Goal: Task Accomplishment & Management: Complete application form

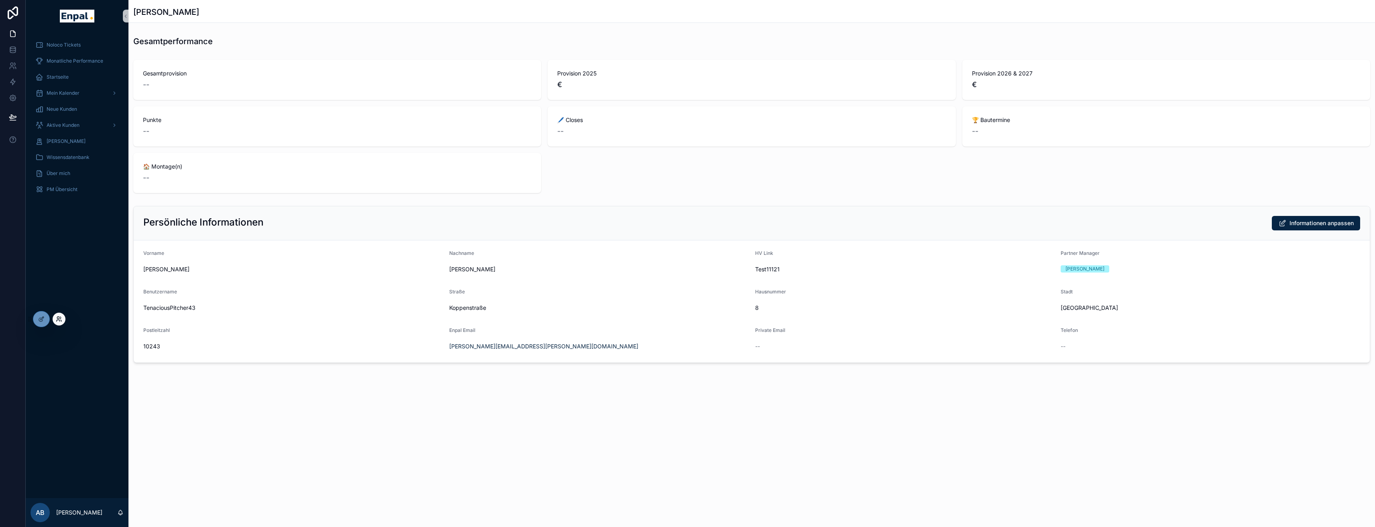
click at [56, 321] on icon at bounding box center [59, 319] width 6 height 6
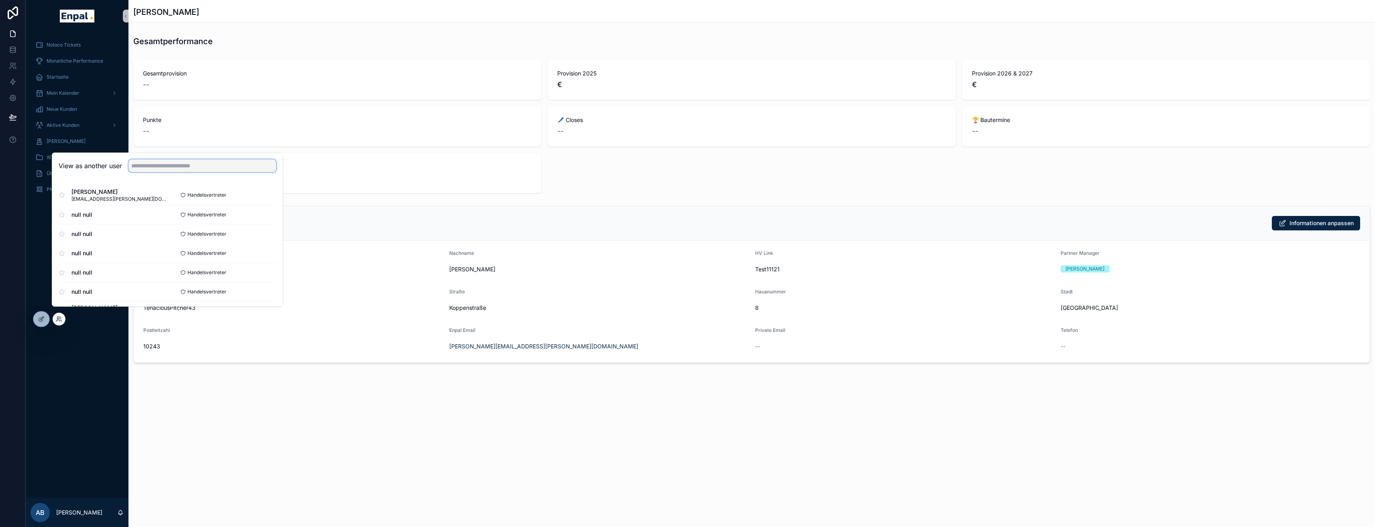
click at [222, 171] on input "text" at bounding box center [202, 165] width 148 height 13
type input "****"
click at [262, 201] on button "Select" at bounding box center [265, 196] width 21 height 12
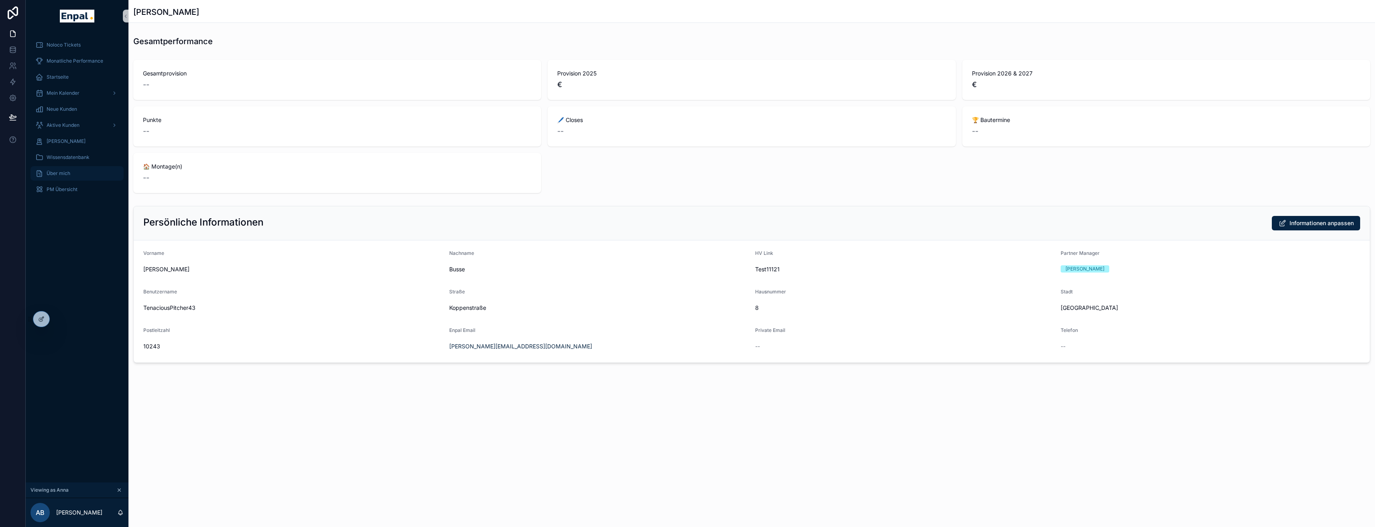
click at [66, 173] on span "Über mich" at bounding box center [59, 173] width 24 height 6
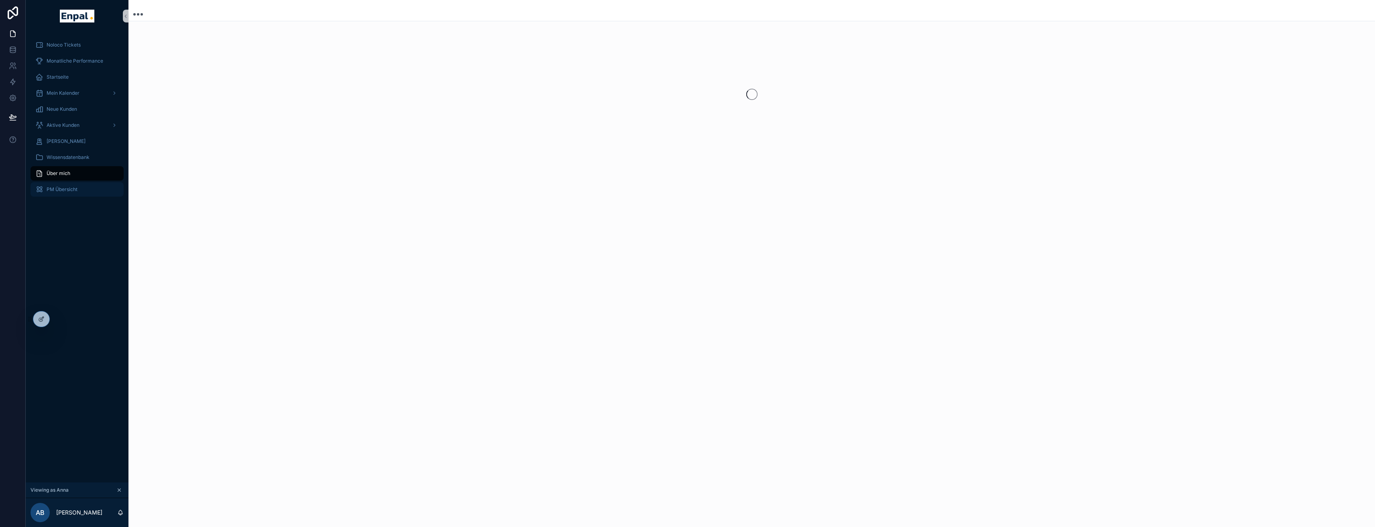
click at [67, 188] on span "PM Übersicht" at bounding box center [62, 189] width 31 height 6
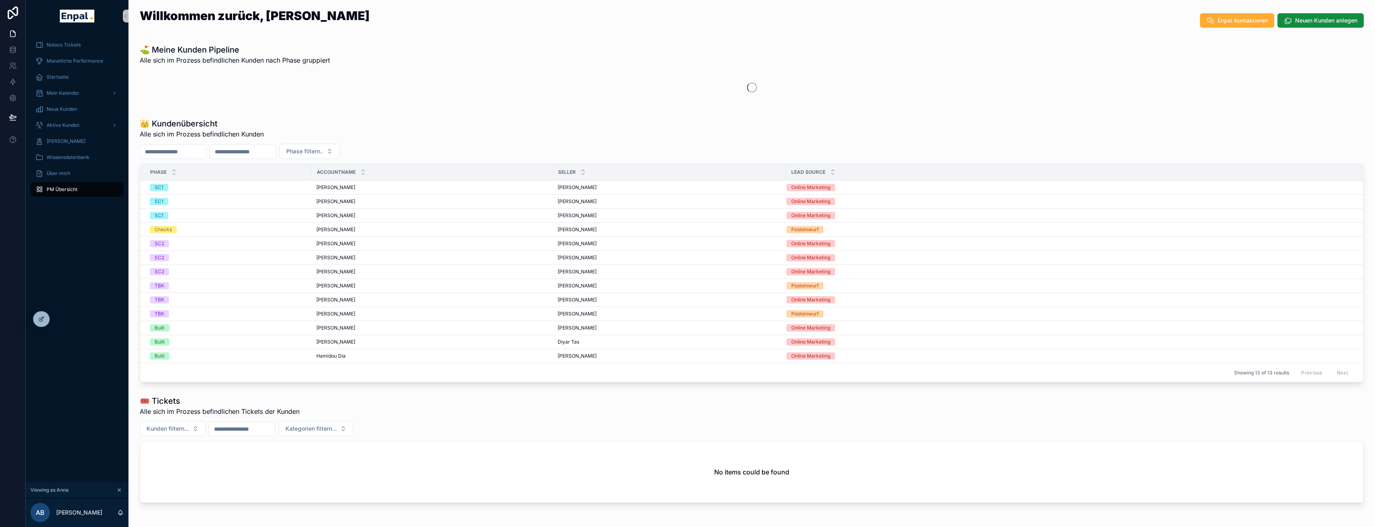
click at [199, 156] on input "scrollable content" at bounding box center [173, 151] width 66 height 11
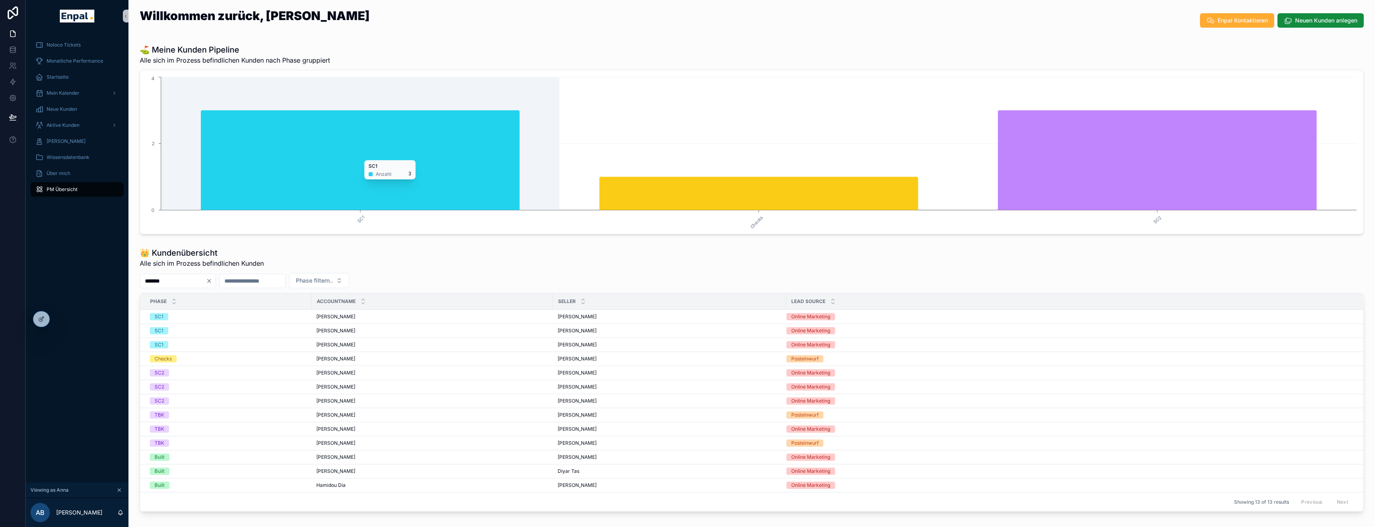
type input "*******"
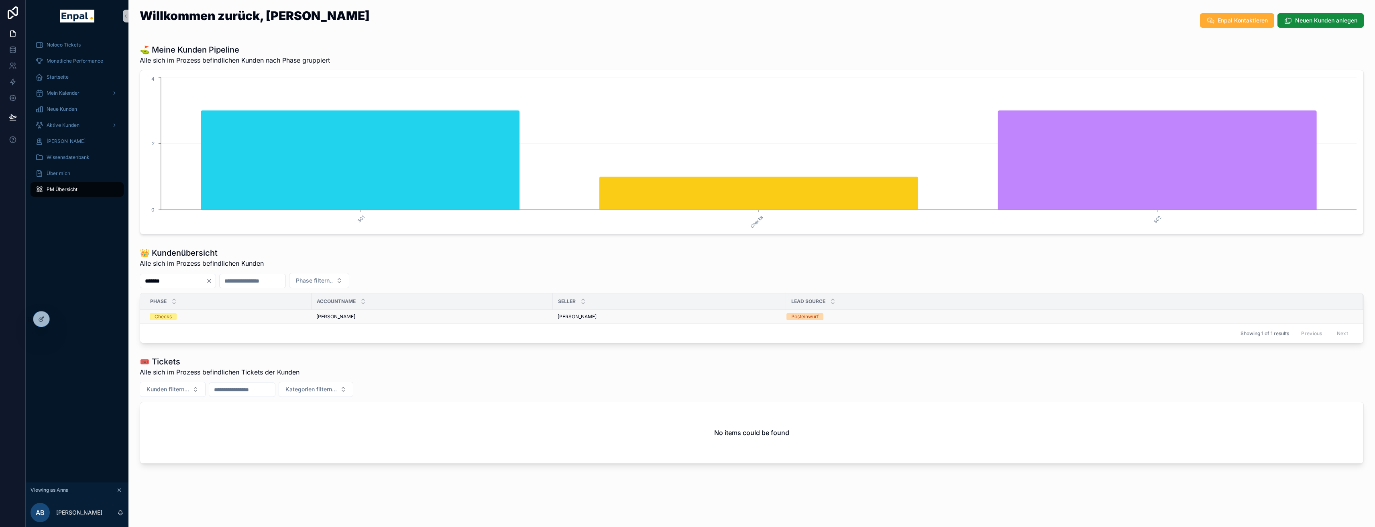
click at [220, 313] on div "Checks" at bounding box center [228, 316] width 157 height 7
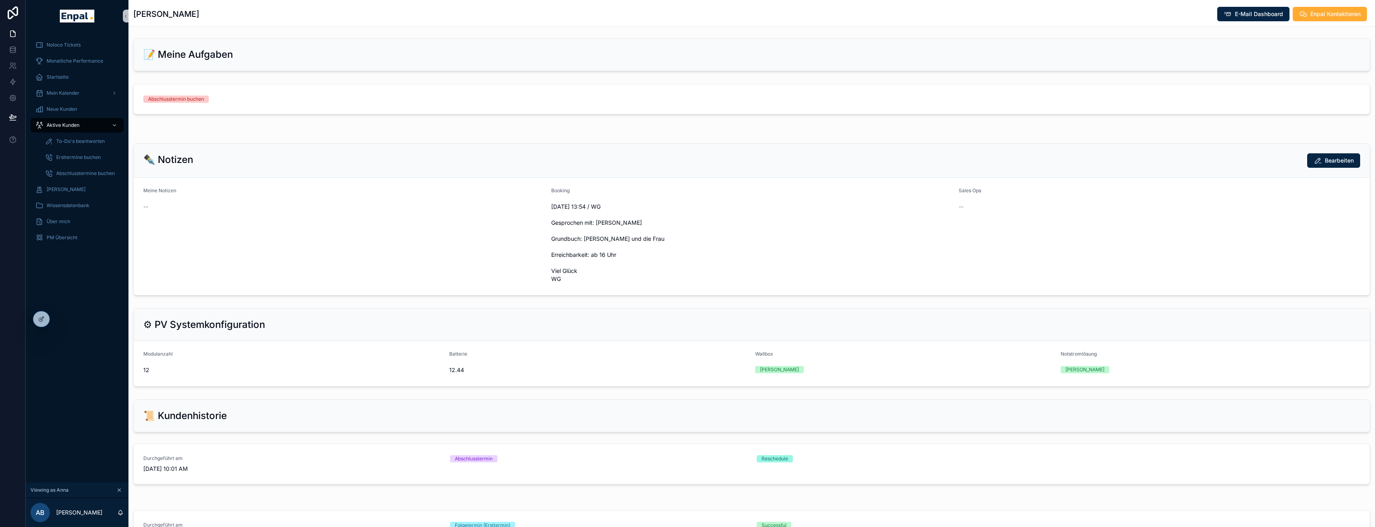
scroll to position [464, 0]
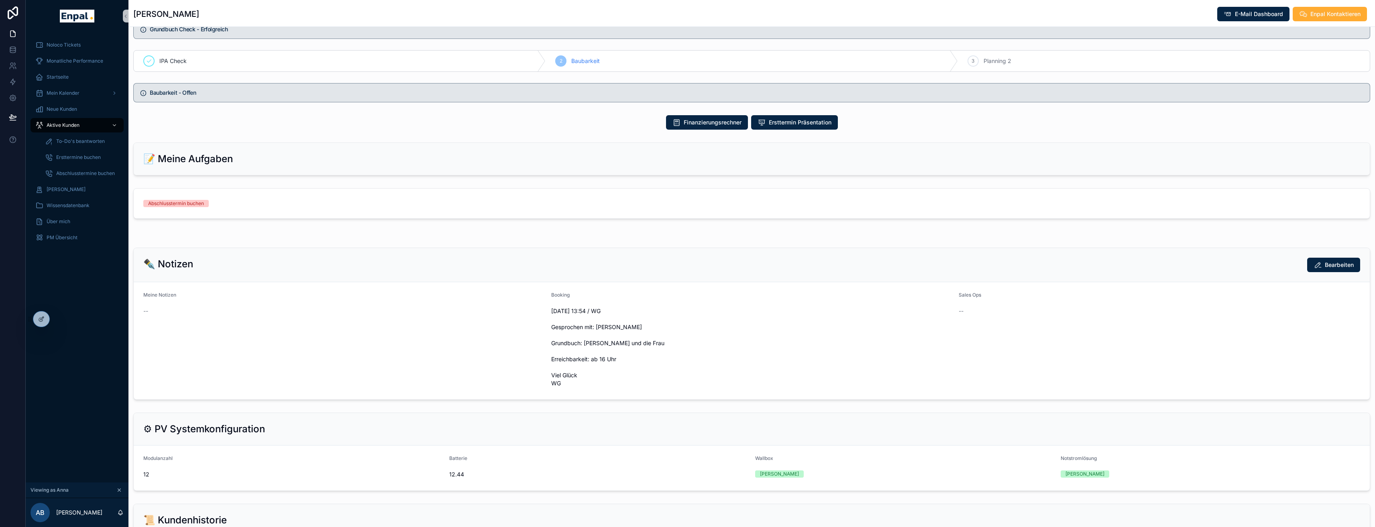
click at [190, 207] on div "Abschlusstermin buchen" at bounding box center [176, 203] width 56 height 7
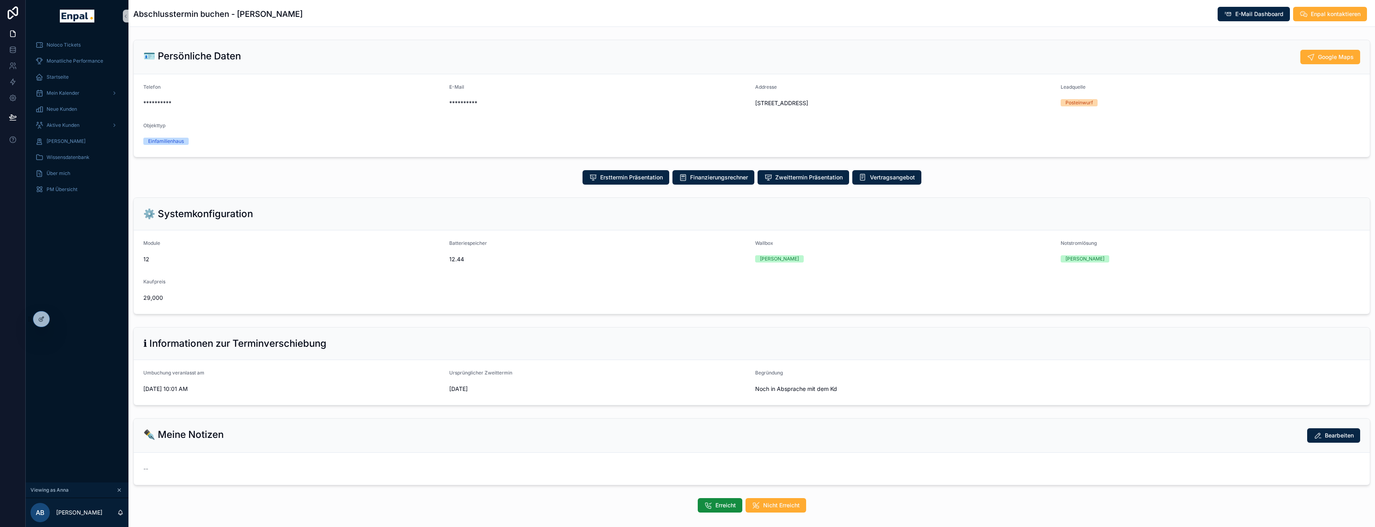
scroll to position [42, 0]
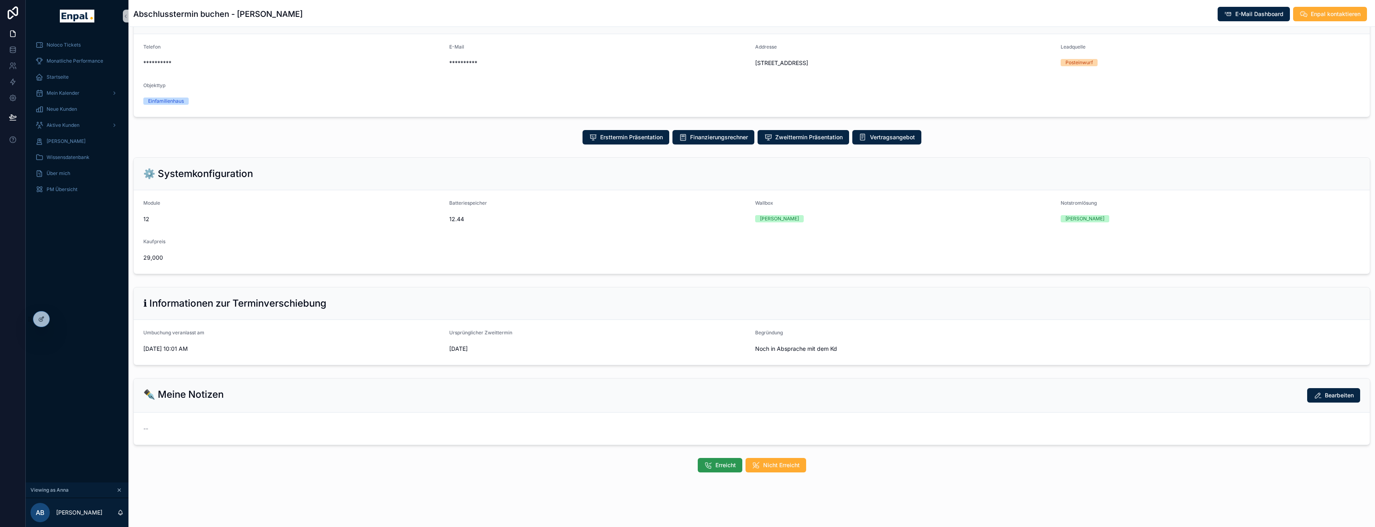
click at [708, 469] on icon "scrollable content" at bounding box center [708, 465] width 8 height 8
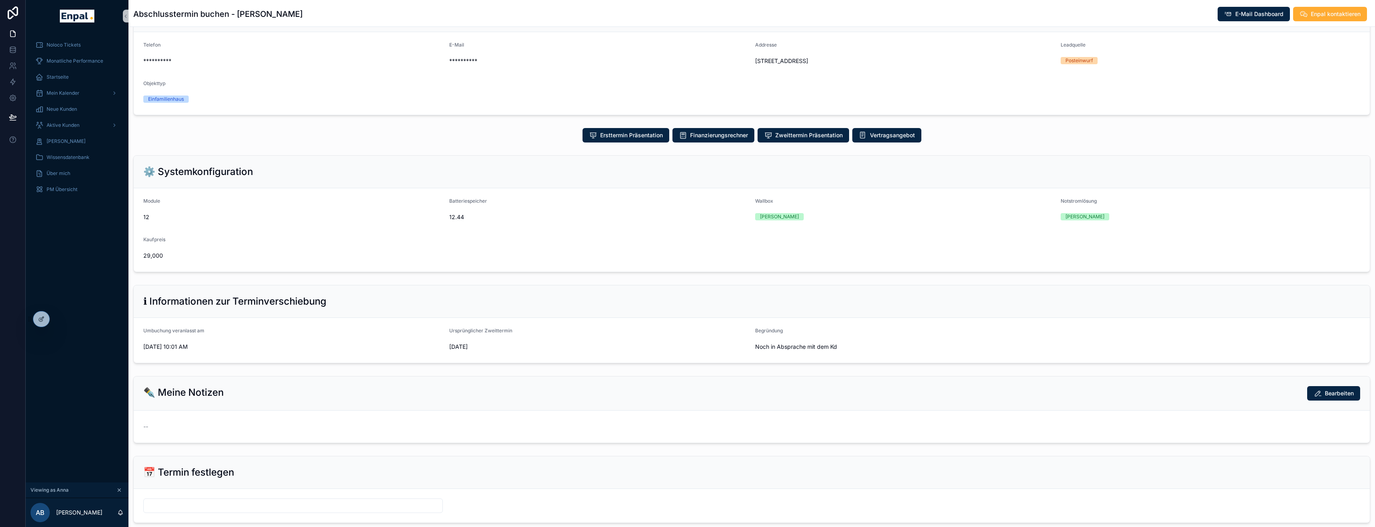
scroll to position [122, 0]
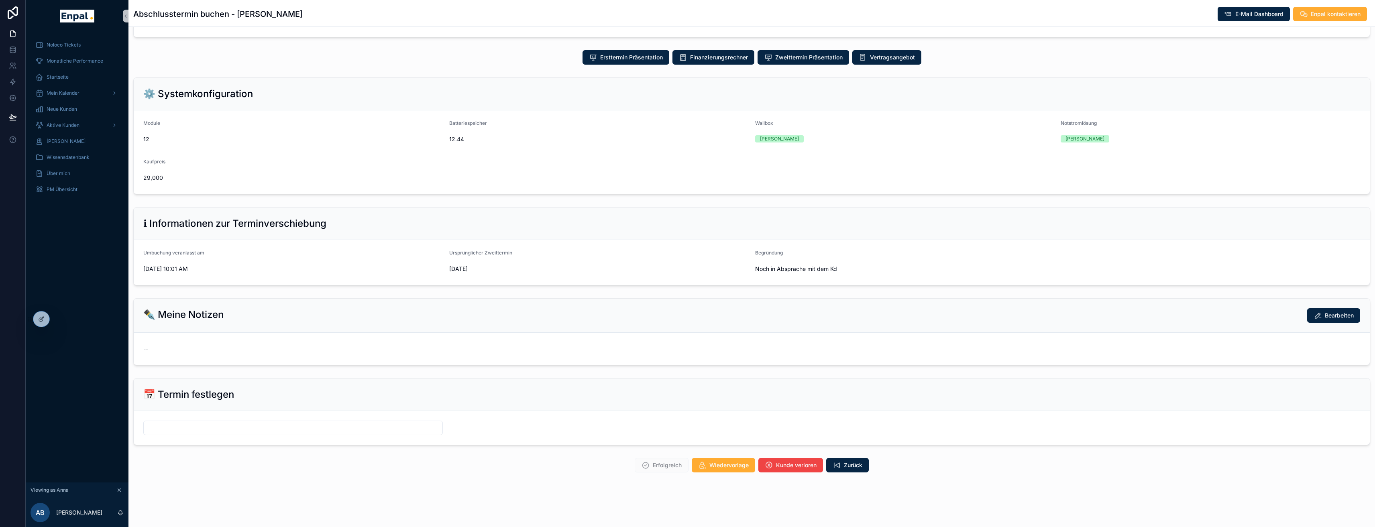
click at [205, 432] on input "scrollable content" at bounding box center [293, 427] width 299 height 11
click at [306, 351] on button "18" at bounding box center [307, 353] width 14 height 14
click at [273, 413] on input "**" at bounding box center [271, 413] width 18 height 11
click at [263, 321] on div "06" at bounding box center [271, 320] width 36 height 13
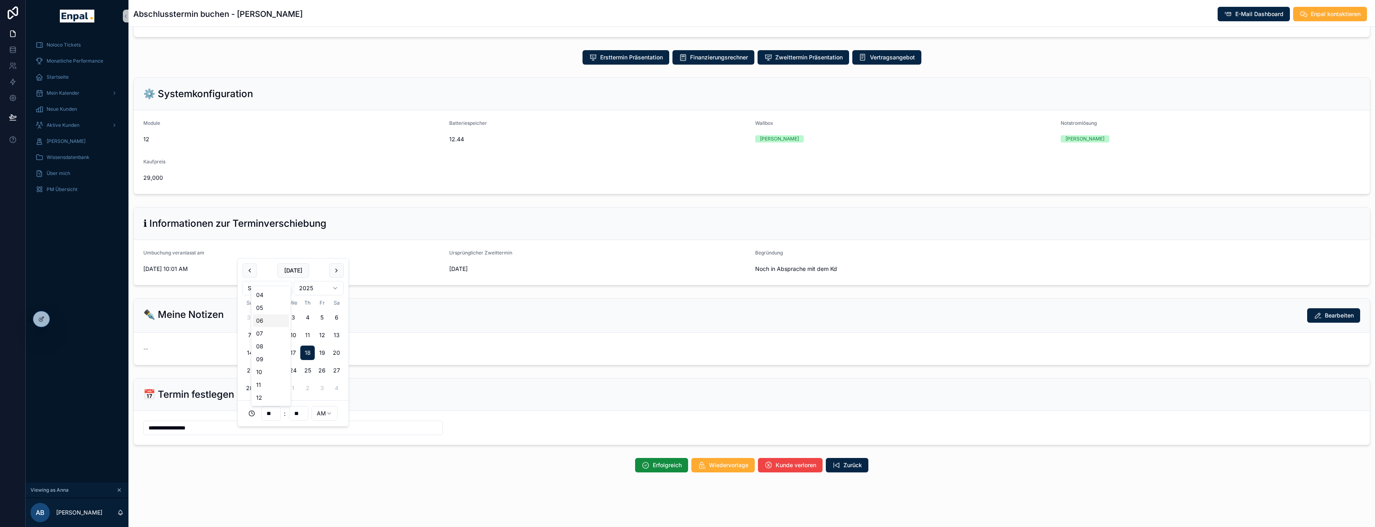
type input "**********"
type input "**"
click at [333, 415] on html "**********" at bounding box center [687, 268] width 1375 height 537
type input "**********"
click at [538, 401] on div "📅 Termin festlegen" at bounding box center [751, 394] width 1217 height 13
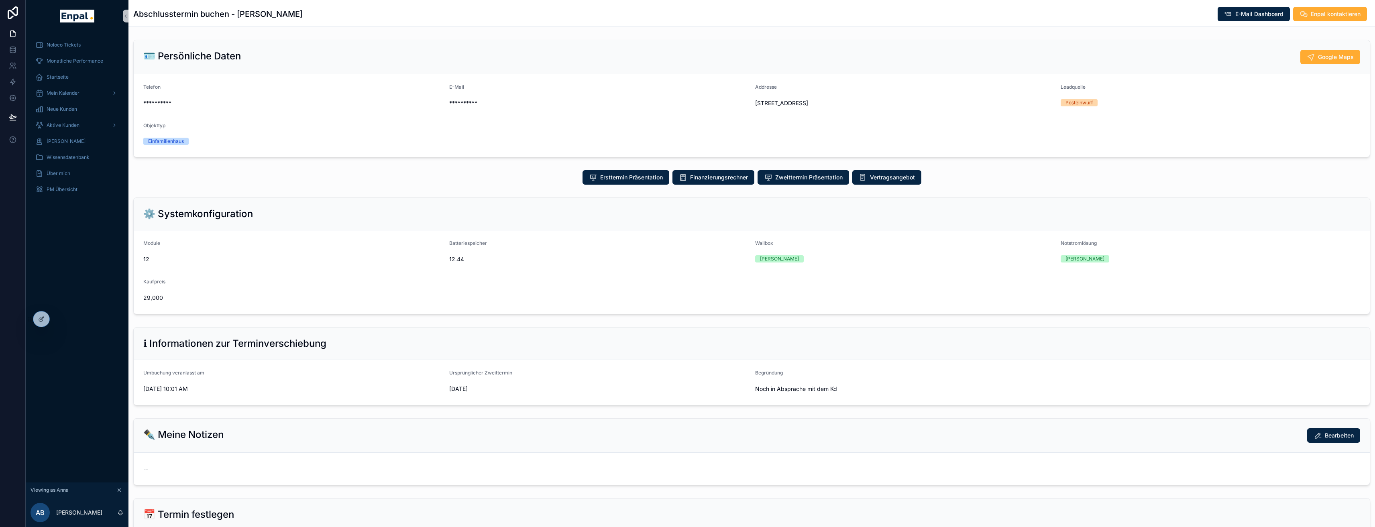
scroll to position [122, 0]
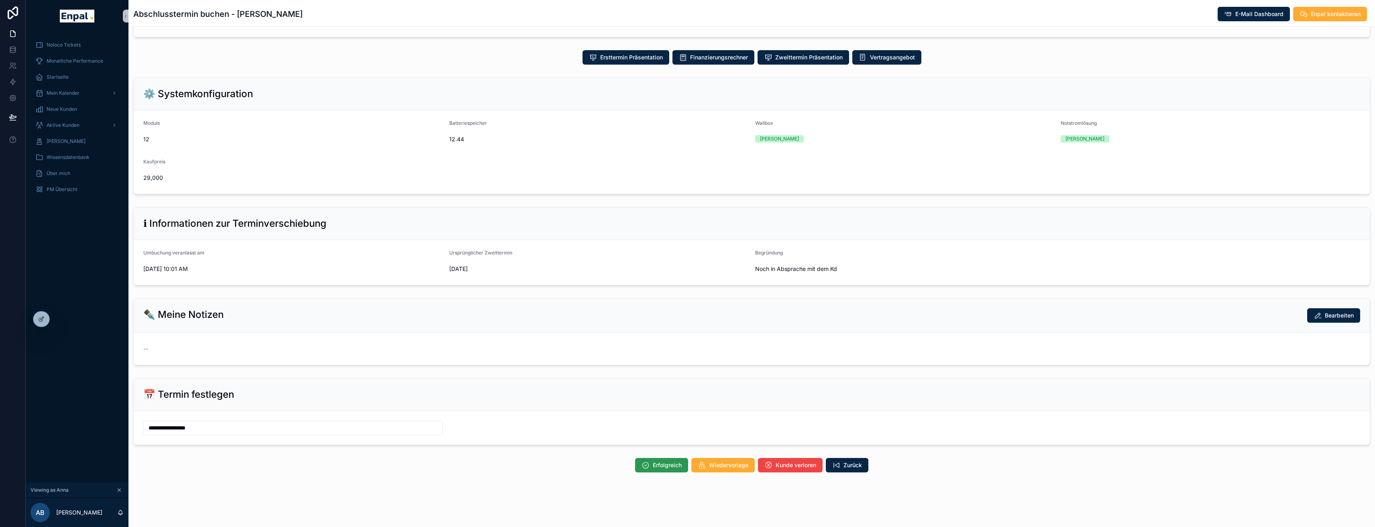
click at [653, 469] on span "Erfolgreich" at bounding box center [667, 465] width 29 height 8
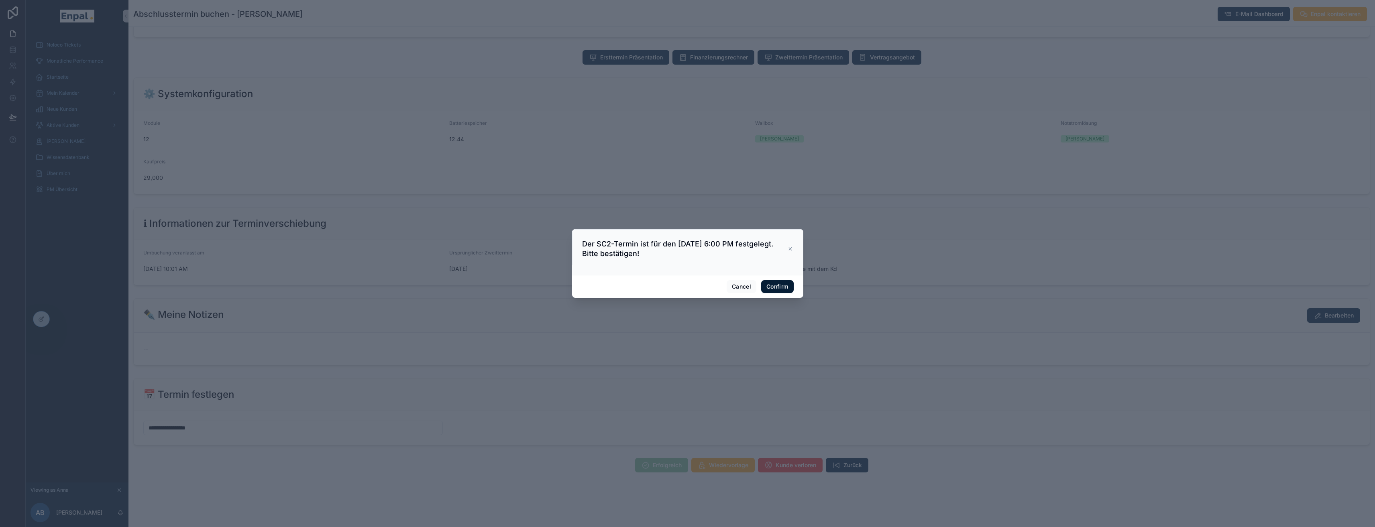
click at [771, 289] on button "Confirm" at bounding box center [777, 286] width 32 height 13
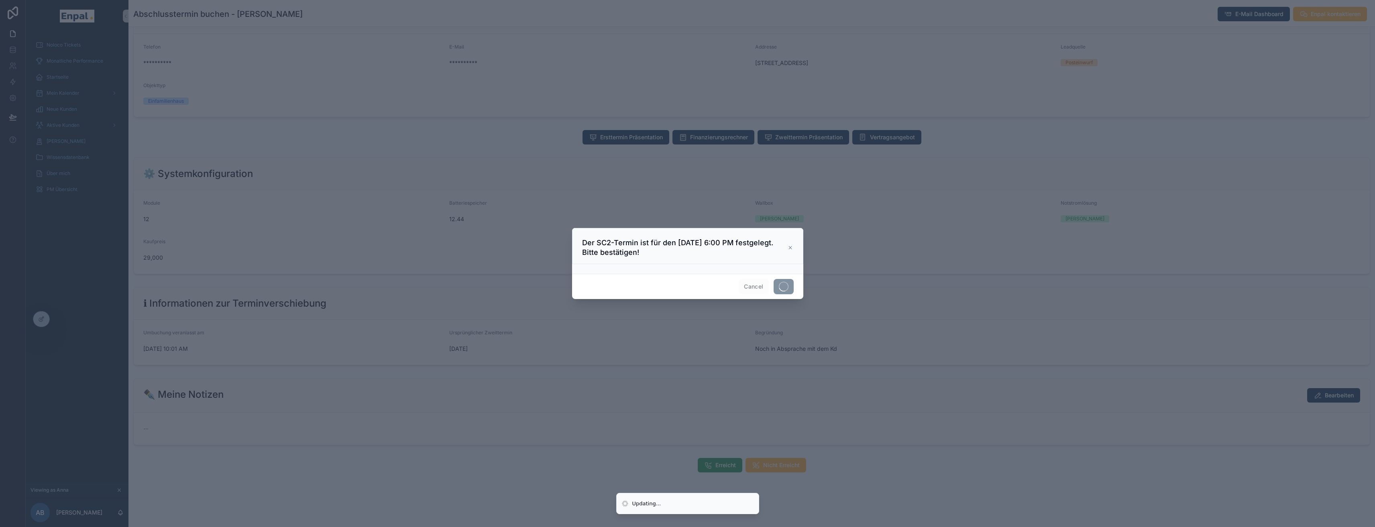
scroll to position [42, 0]
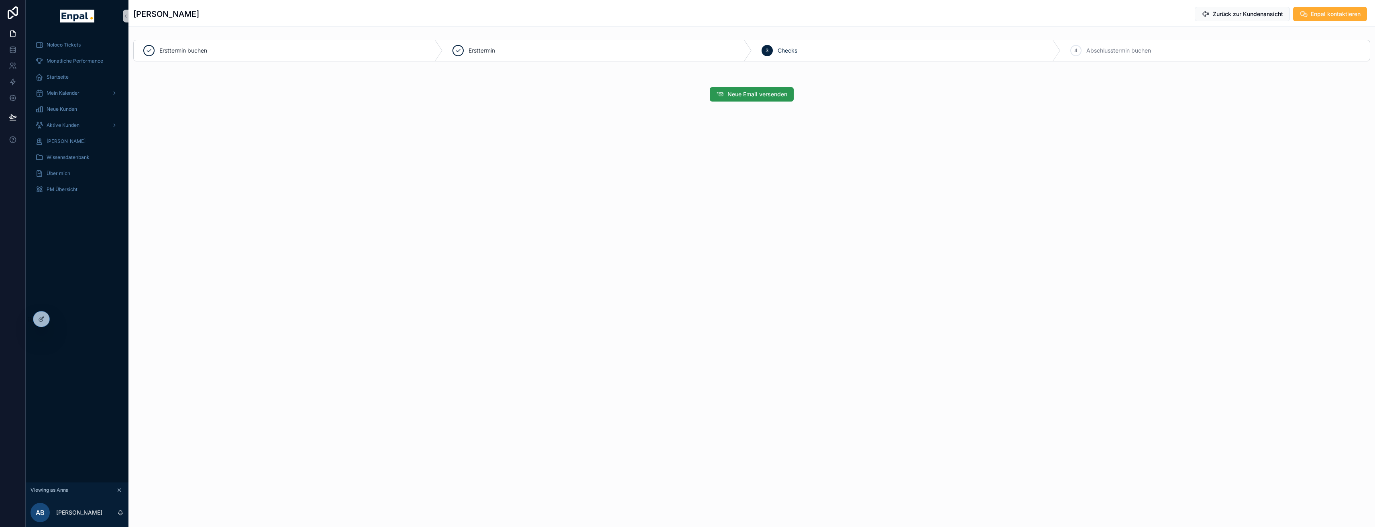
click at [764, 95] on span "Neue Email versenden" at bounding box center [758, 94] width 60 height 8
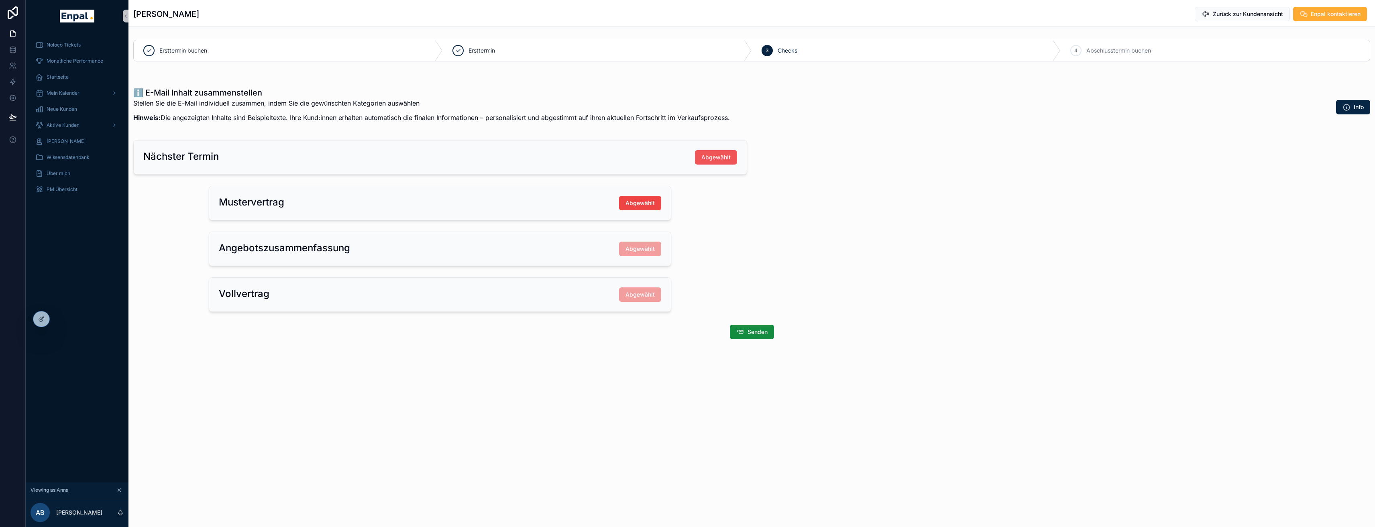
click at [716, 159] on span "Abgewählt" at bounding box center [715, 157] width 29 height 8
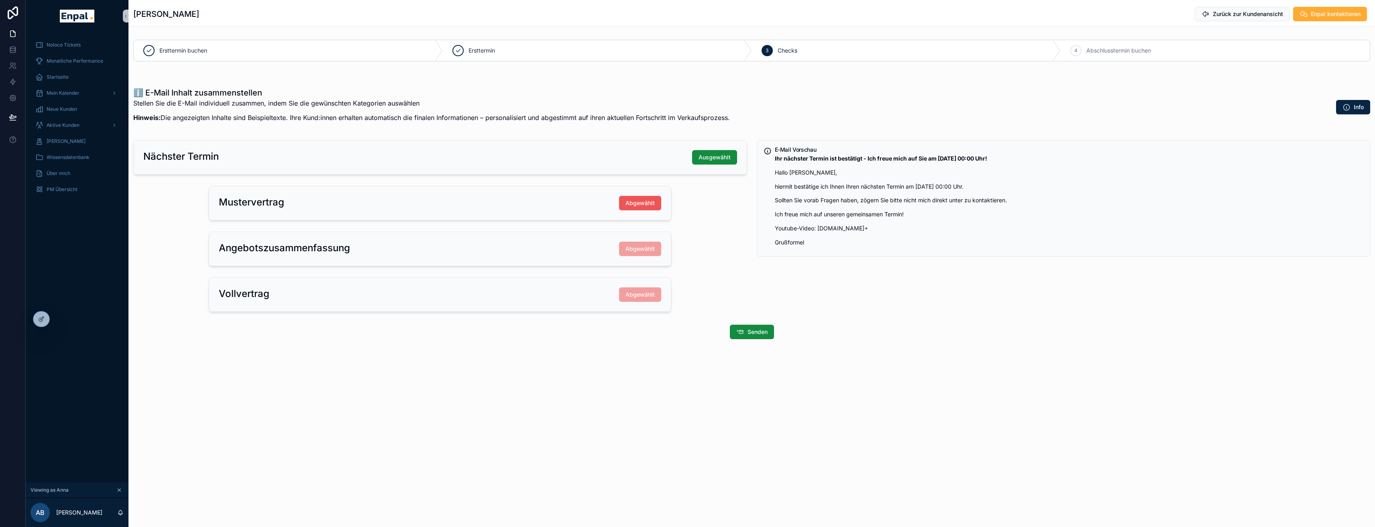
click at [647, 203] on span "Abgewählt" at bounding box center [640, 203] width 29 height 8
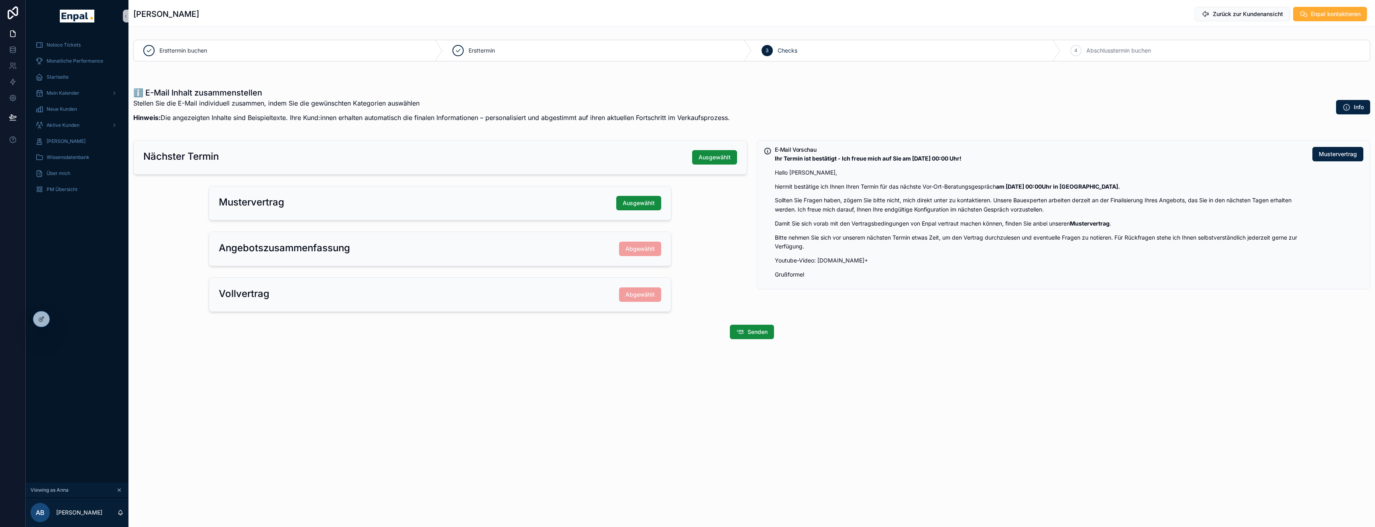
click at [647, 203] on span "Ausgewählt" at bounding box center [639, 203] width 32 height 8
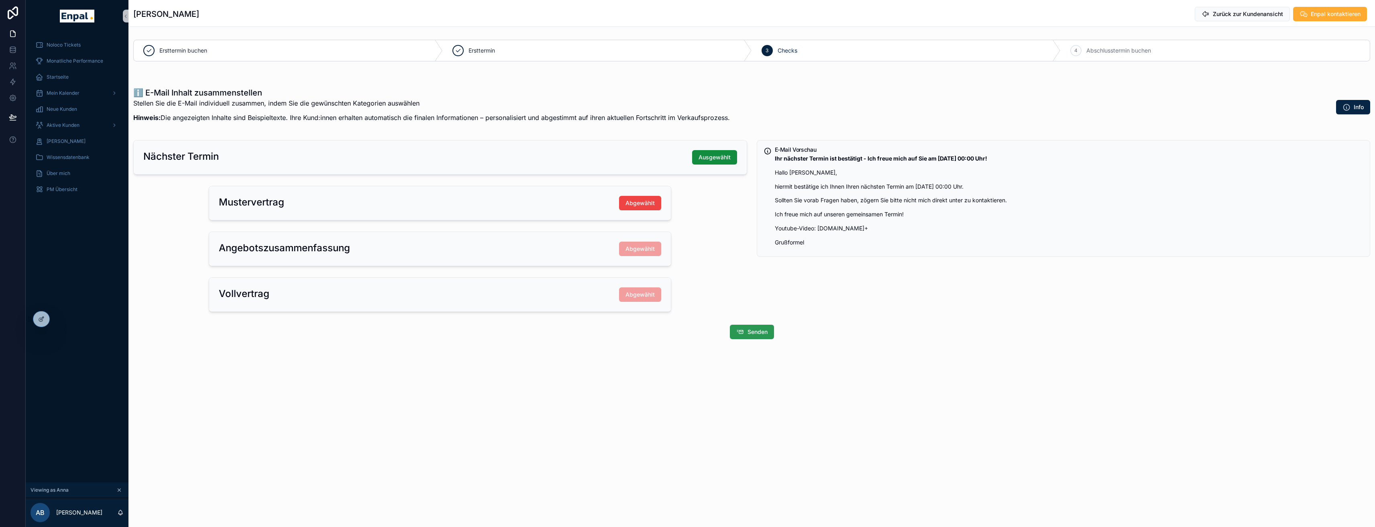
click at [764, 334] on span "Senden" at bounding box center [758, 332] width 20 height 8
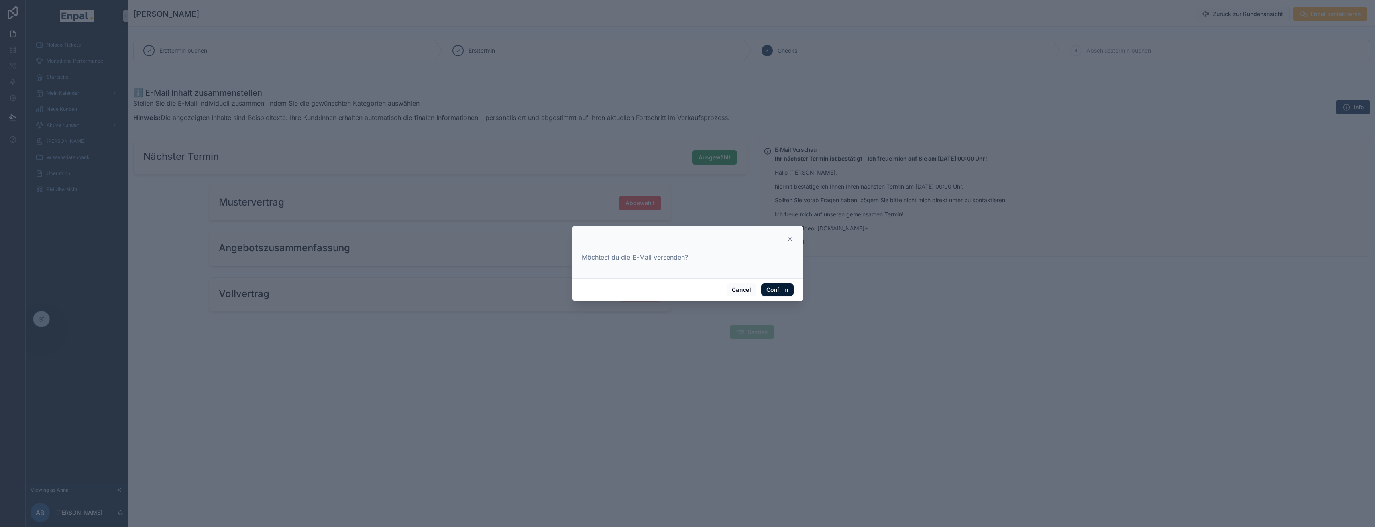
click at [777, 289] on button "Confirm" at bounding box center [777, 289] width 32 height 13
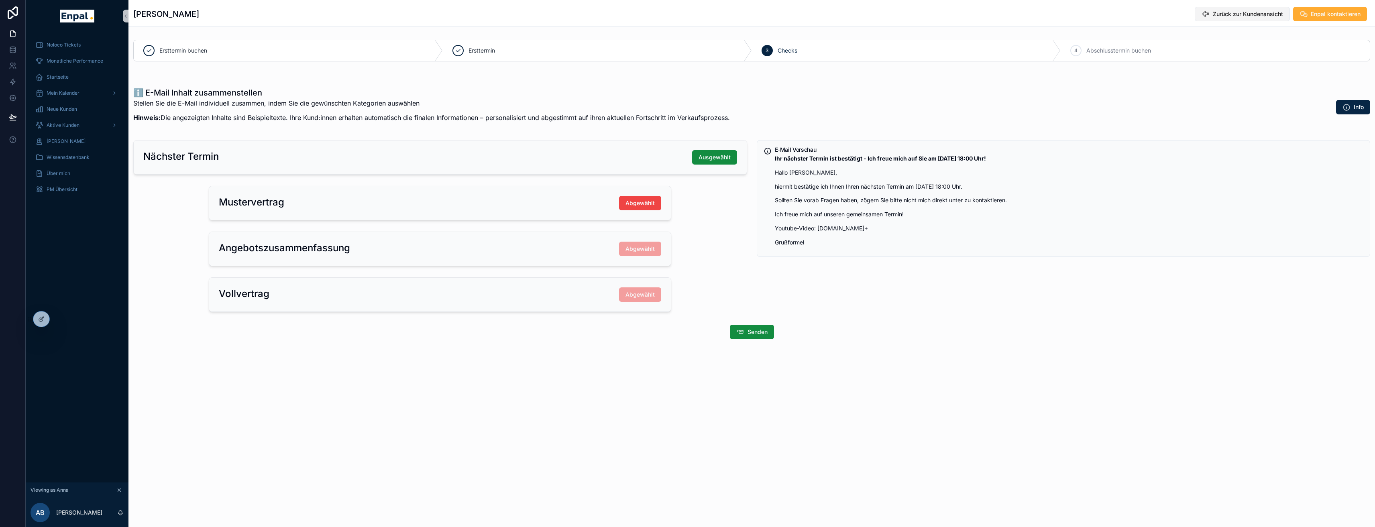
click at [1236, 19] on button "Zurück zur Kundenansicht" at bounding box center [1242, 14] width 95 height 14
click at [1228, 15] on span "Zurück zur Kundenansicht" at bounding box center [1248, 14] width 70 height 8
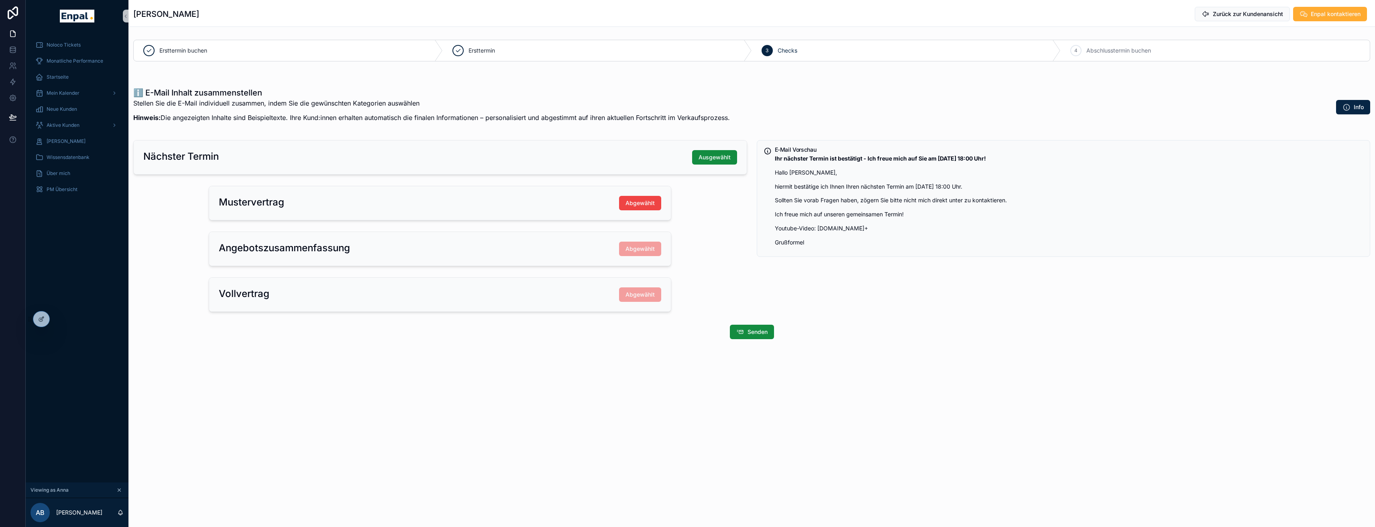
click at [1228, 15] on span "Zurück zur Kundenansicht" at bounding box center [1248, 14] width 70 height 8
click at [1243, 16] on span "Zurück zur Kundenansicht" at bounding box center [1248, 14] width 70 height 8
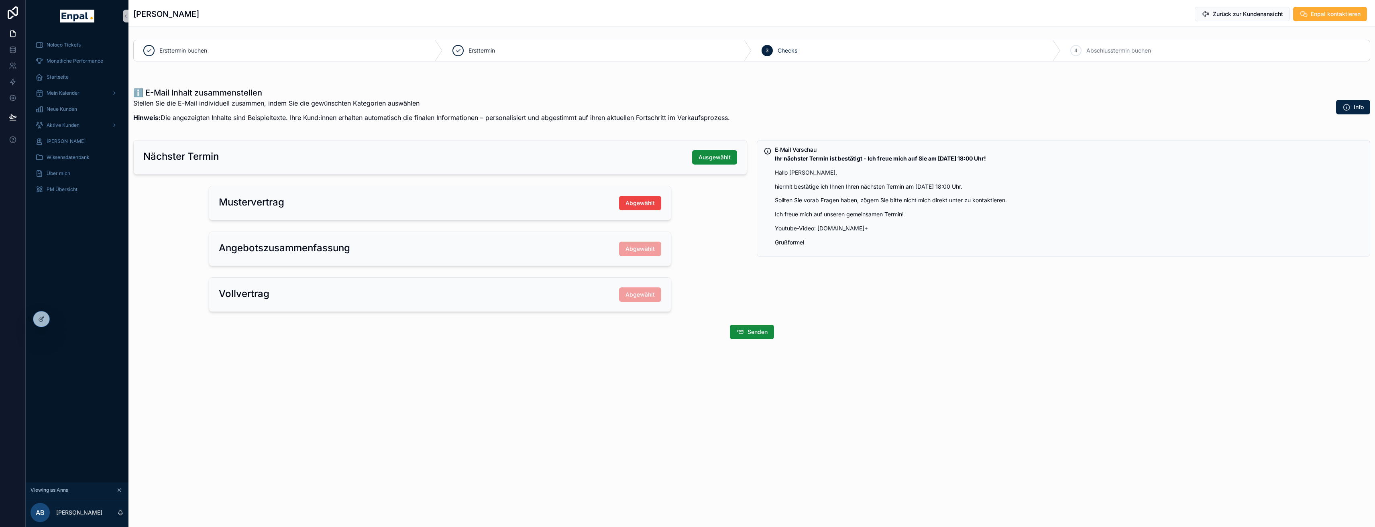
click at [1243, 16] on span "Zurück zur Kundenansicht" at bounding box center [1248, 14] width 70 height 8
click at [758, 331] on span "Senden" at bounding box center [758, 332] width 20 height 8
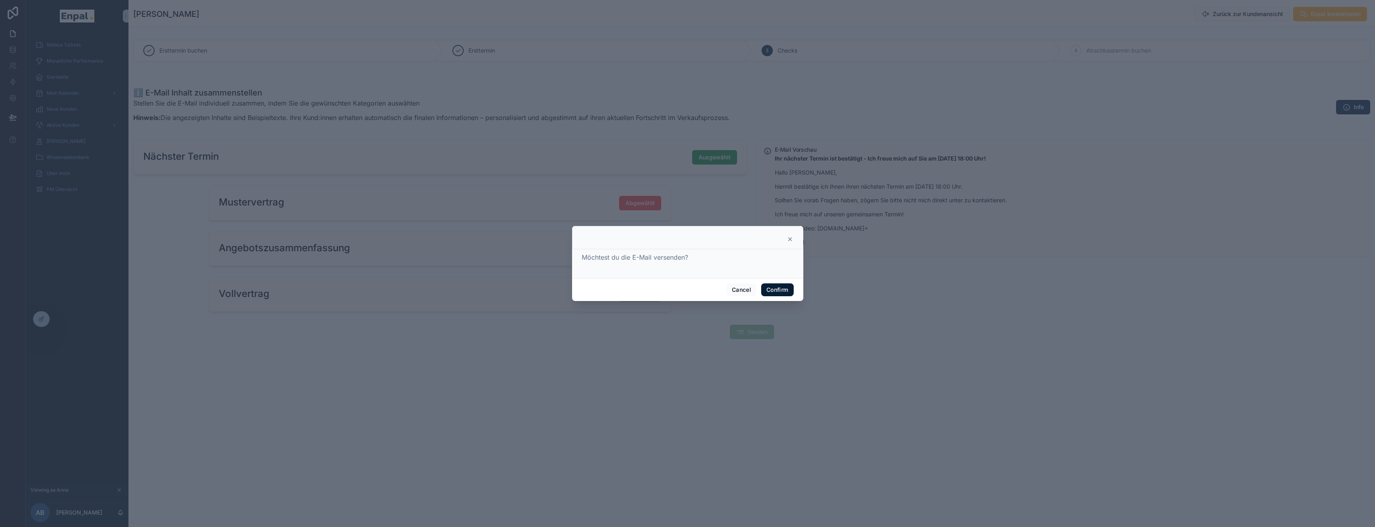
click at [784, 291] on button "Confirm" at bounding box center [777, 289] width 32 height 13
